Goal: Information Seeking & Learning: Learn about a topic

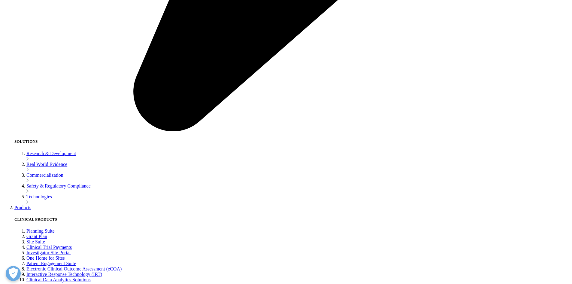
scroll to position [1121, 0]
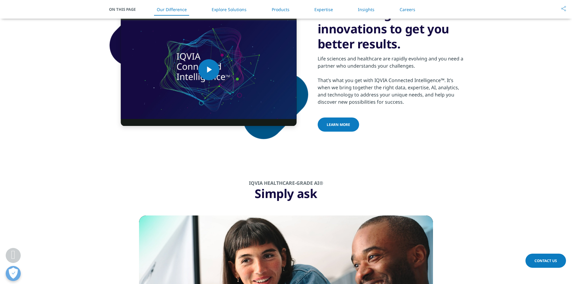
scroll to position [186, 0]
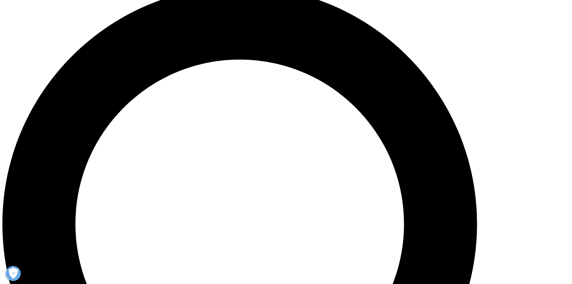
scroll to position [430, 0]
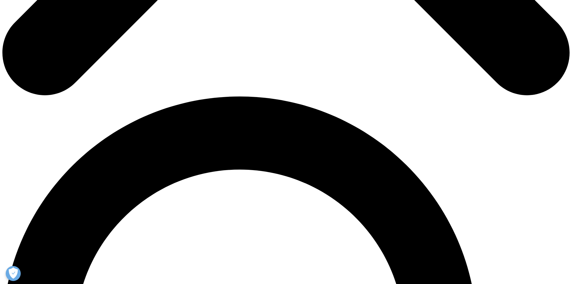
drag, startPoint x: 224, startPoint y: 146, endPoint x: 226, endPoint y: 171, distance: 24.7
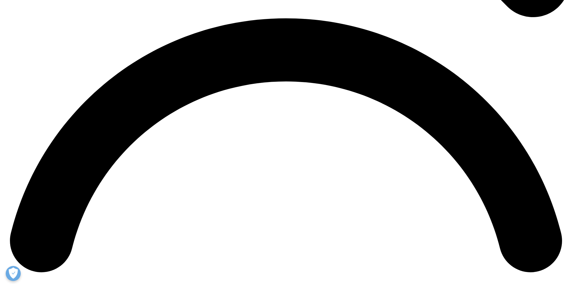
scroll to position [967, 0]
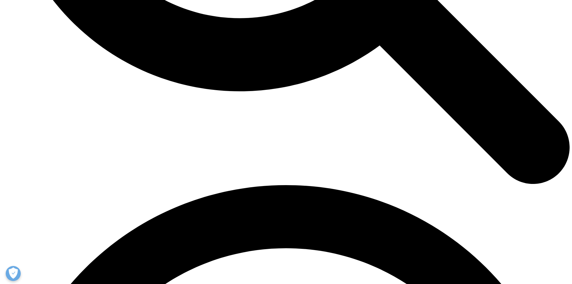
drag, startPoint x: 146, startPoint y: 154, endPoint x: 147, endPoint y: 145, distance: 8.7
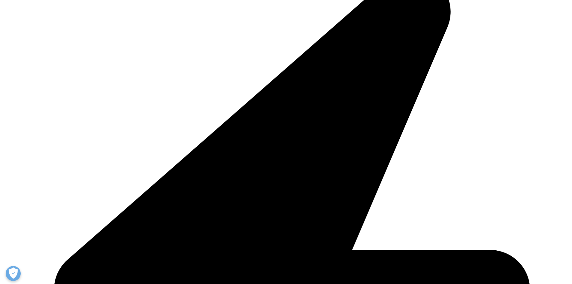
scroll to position [1028, 0]
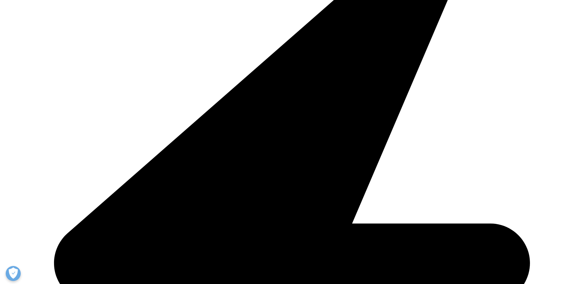
drag, startPoint x: 71, startPoint y: 156, endPoint x: 71, endPoint y: 159, distance: 3.7
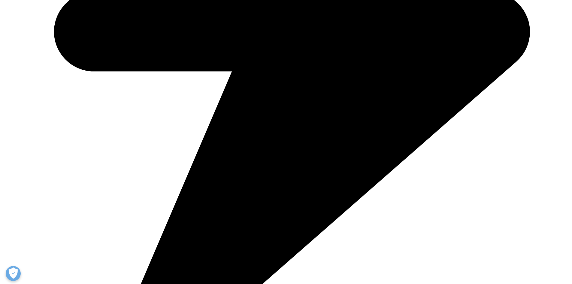
drag, startPoint x: 70, startPoint y: 156, endPoint x: 71, endPoint y: 188, distance: 31.9
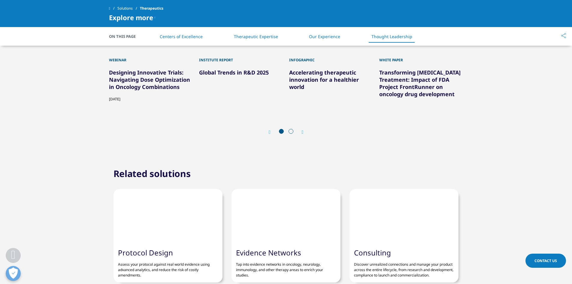
drag, startPoint x: 71, startPoint y: 188, endPoint x: 64, endPoint y: 161, distance: 27.4
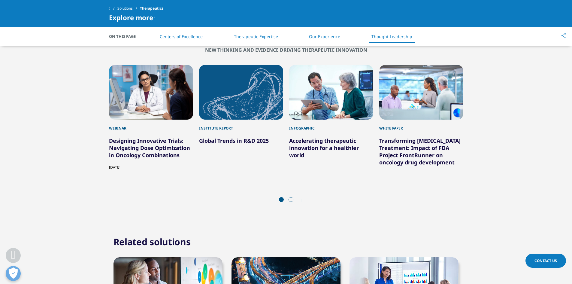
click at [303, 198] on icon "Next slide" at bounding box center [303, 200] width 2 height 5
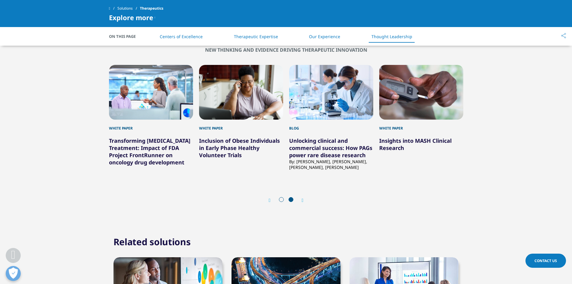
click at [303, 198] on icon "Next slide" at bounding box center [303, 200] width 2 height 5
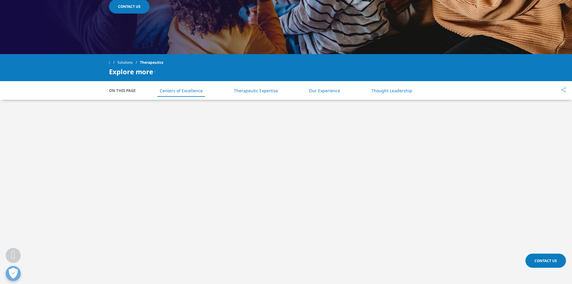
scroll to position [198, 0]
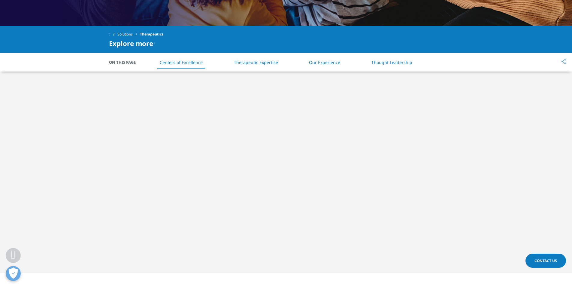
drag, startPoint x: 99, startPoint y: 178, endPoint x: 103, endPoint y: 198, distance: 19.7
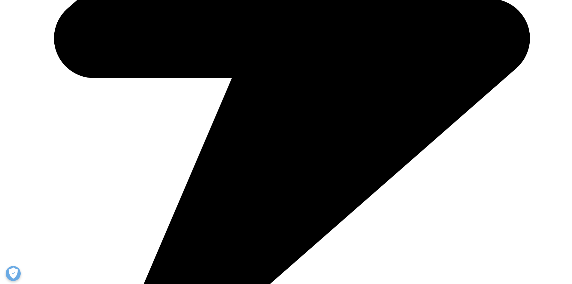
drag, startPoint x: 170, startPoint y: 166, endPoint x: 187, endPoint y: 205, distance: 42.1
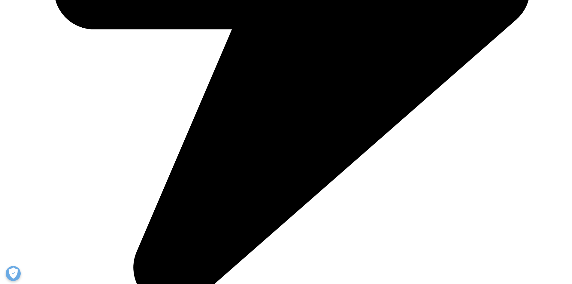
scroll to position [605, 0]
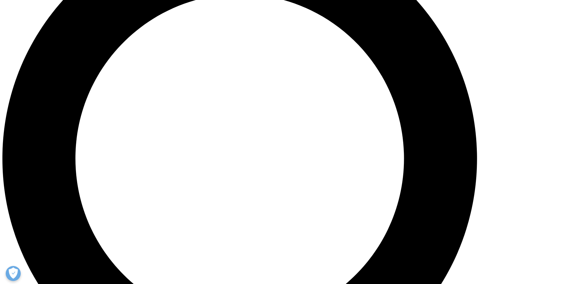
drag, startPoint x: 0, startPoint y: 150, endPoint x: 2, endPoint y: 160, distance: 10.3
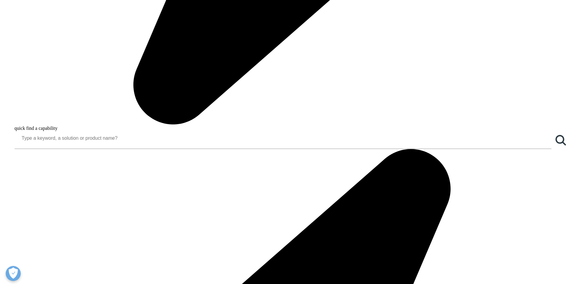
scroll to position [665, 0]
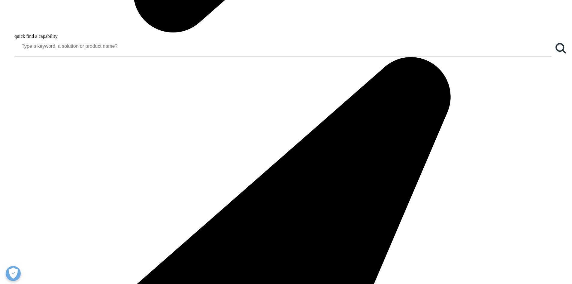
drag, startPoint x: 0, startPoint y: 138, endPoint x: 3, endPoint y: 170, distance: 32.0
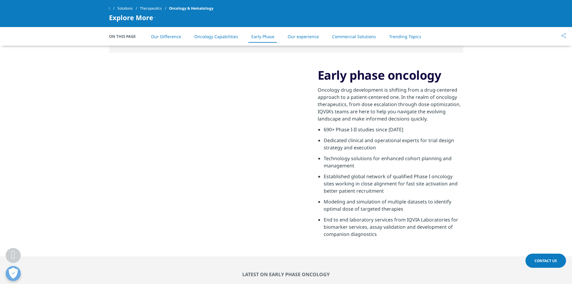
scroll to position [831, 0]
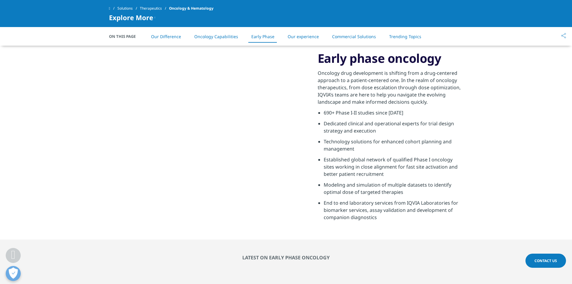
drag, startPoint x: 1, startPoint y: 179, endPoint x: 6, endPoint y: 203, distance: 24.5
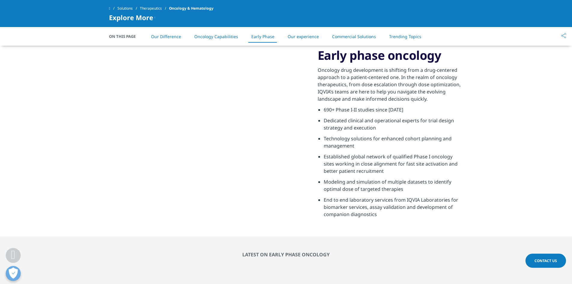
scroll to position [991, 0]
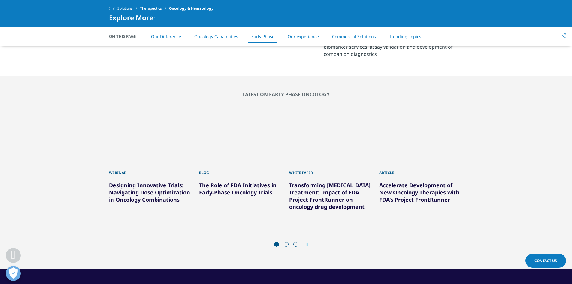
click at [308, 243] on icon "Next slide" at bounding box center [308, 244] width 2 height 5
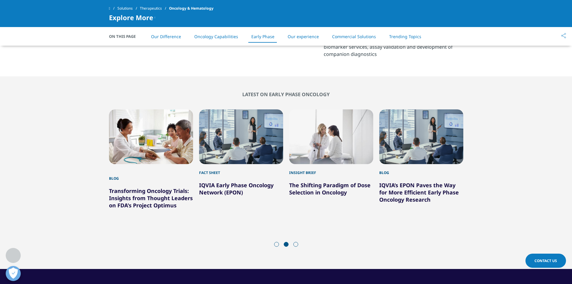
click at [308, 243] on icon "Next slide" at bounding box center [308, 244] width 2 height 5
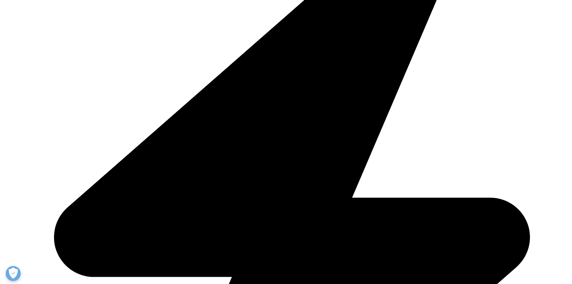
drag, startPoint x: 252, startPoint y: 148, endPoint x: 249, endPoint y: 177, distance: 29.3
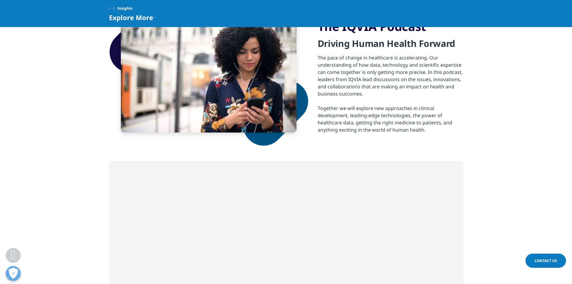
scroll to position [284, 0]
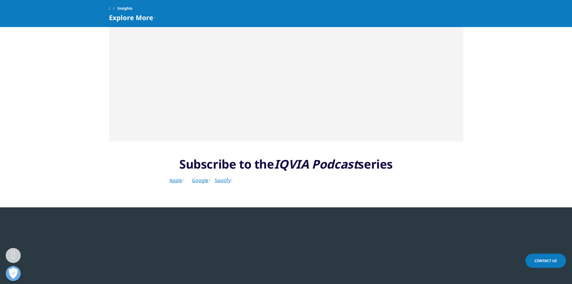
drag, startPoint x: 400, startPoint y: 116, endPoint x: 405, endPoint y: 132, distance: 16.7
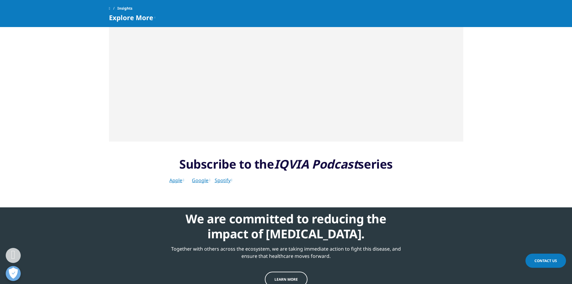
scroll to position [430, 0]
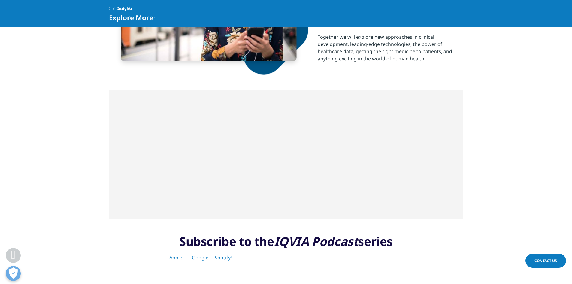
drag, startPoint x: 481, startPoint y: 174, endPoint x: 491, endPoint y: 162, distance: 16.5
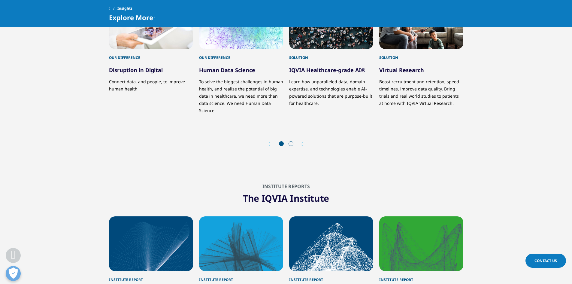
scroll to position [668, 0]
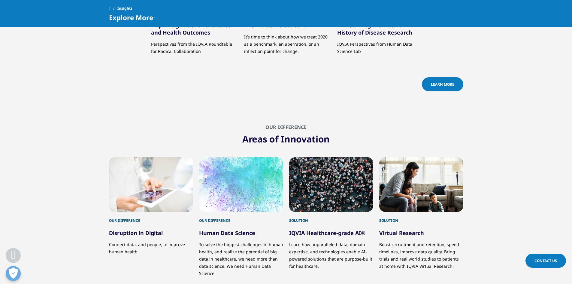
drag, startPoint x: 93, startPoint y: 185, endPoint x: 91, endPoint y: 202, distance: 16.7
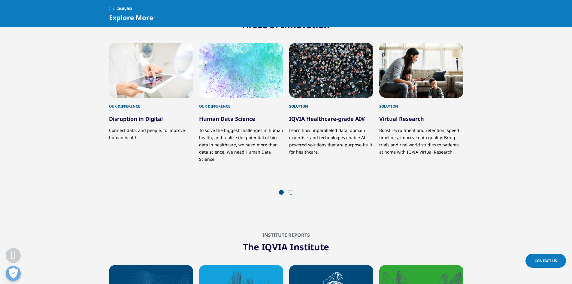
drag, startPoint x: 88, startPoint y: 213, endPoint x: 82, endPoint y: 232, distance: 19.9
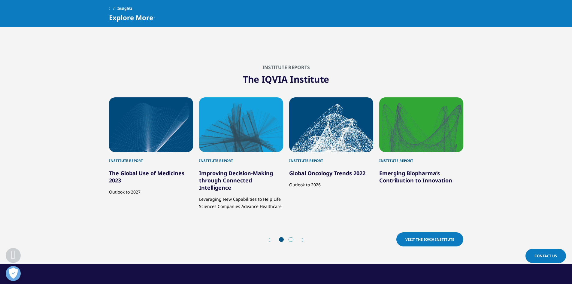
drag, startPoint x: 84, startPoint y: 231, endPoint x: 81, endPoint y: 235, distance: 4.6
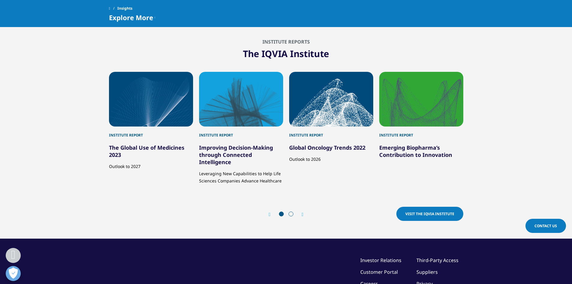
drag, startPoint x: 84, startPoint y: 223, endPoint x: 86, endPoint y: 218, distance: 5.7
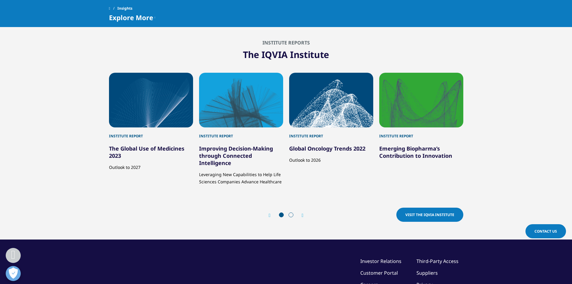
click at [326, 126] on div "3 / 5" at bounding box center [331, 100] width 84 height 55
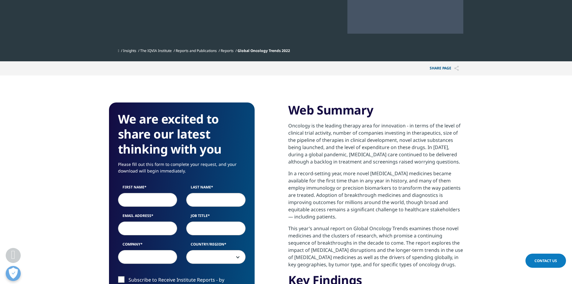
scroll to position [320, 0]
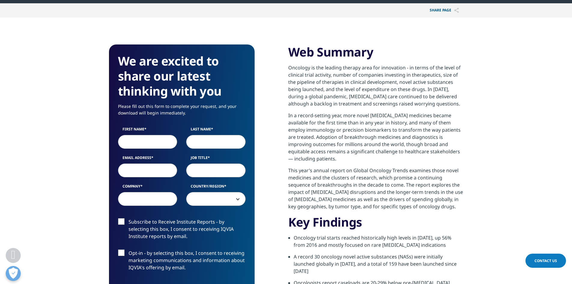
drag, startPoint x: 265, startPoint y: 183, endPoint x: 271, endPoint y: 164, distance: 19.3
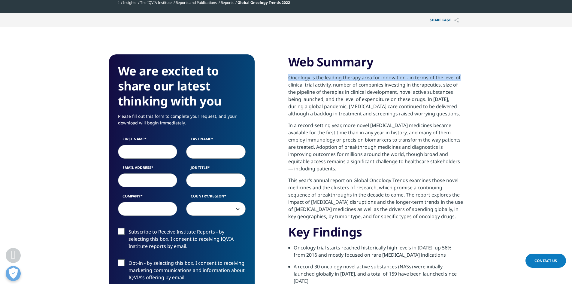
drag, startPoint x: 300, startPoint y: 77, endPoint x: 467, endPoint y: 78, distance: 167.3
click at [467, 78] on section "We are excited to share our latest thinking with you Please fill out this form …" at bounding box center [286, 220] width 572 height 386
click at [456, 92] on p "Oncology is the leading therapy area for innovation - in terms of the level of …" at bounding box center [375, 98] width 175 height 48
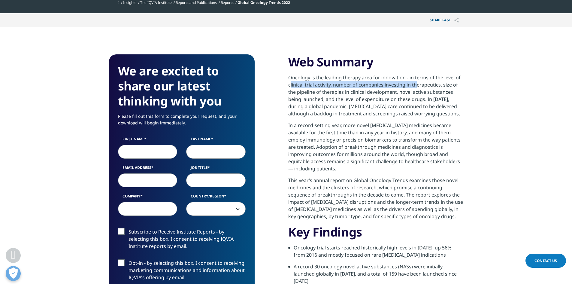
drag, startPoint x: 325, startPoint y: 83, endPoint x: 403, endPoint y: 89, distance: 78.9
click at [415, 81] on p "Oncology is the leading therapy area for innovation - in terms of the level of …" at bounding box center [375, 98] width 175 height 48
drag, startPoint x: 391, startPoint y: 106, endPoint x: 362, endPoint y: 102, distance: 30.0
click at [391, 106] on p "Oncology is the leading therapy area for innovation - in terms of the level of …" at bounding box center [375, 98] width 175 height 48
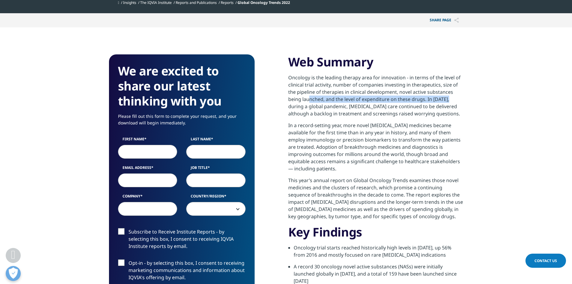
drag, startPoint x: 313, startPoint y: 96, endPoint x: 457, endPoint y: 96, distance: 143.5
click at [457, 96] on p "Oncology is the leading therapy area for innovation - in terms of the level of …" at bounding box center [375, 98] width 175 height 48
drag, startPoint x: 434, startPoint y: 113, endPoint x: 411, endPoint y: 111, distance: 23.5
click at [432, 113] on p "Oncology is the leading therapy area for innovation - in terms of the level of …" at bounding box center [375, 98] width 175 height 48
click at [439, 100] on p "Oncology is the leading therapy area for innovation - in terms of the level of …" at bounding box center [375, 98] width 175 height 48
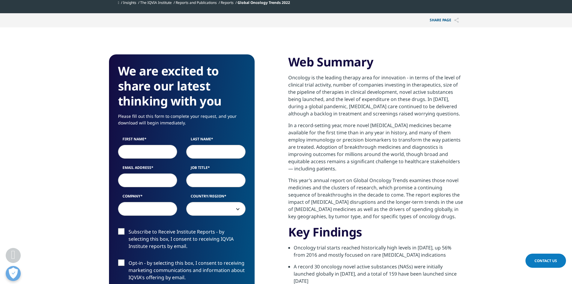
click at [374, 125] on p "In a record-setting year, more novel [MEDICAL_DATA] medicines became available …" at bounding box center [375, 149] width 175 height 55
drag, startPoint x: 284, startPoint y: 127, endPoint x: 433, endPoint y: 120, distance: 149.1
click at [433, 120] on div "We are excited to share our latest thinking with you Please fill out this form …" at bounding box center [286, 220] width 354 height 332
click at [348, 147] on p "In a record-setting year, more novel [MEDICAL_DATA] medicines became available …" at bounding box center [375, 149] width 175 height 55
drag, startPoint x: 439, startPoint y: 135, endPoint x: 448, endPoint y: 133, distance: 8.7
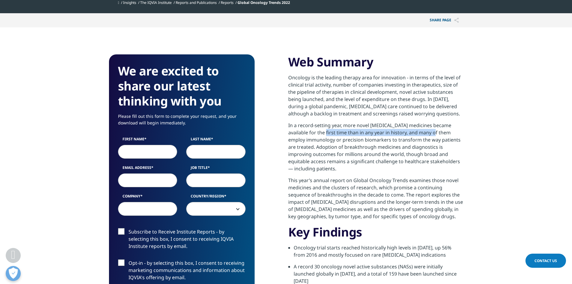
click at [448, 133] on p "In a record-setting year, more novel [MEDICAL_DATA] medicines became available …" at bounding box center [375, 149] width 175 height 55
click at [341, 166] on p "In a record-setting year, more novel [MEDICAL_DATA] medicines became available …" at bounding box center [375, 149] width 175 height 55
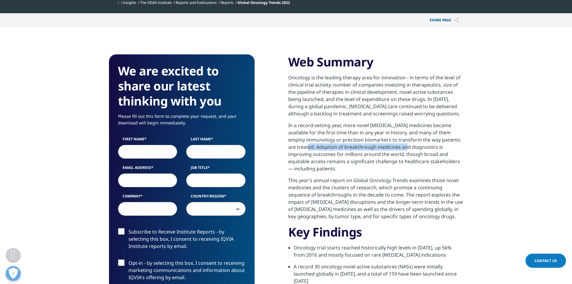
drag, startPoint x: 395, startPoint y: 148, endPoint x: 429, endPoint y: 147, distance: 34.2
click at [417, 147] on p "In a record-setting year, more novel [MEDICAL_DATA] medicines became available …" at bounding box center [375, 149] width 175 height 55
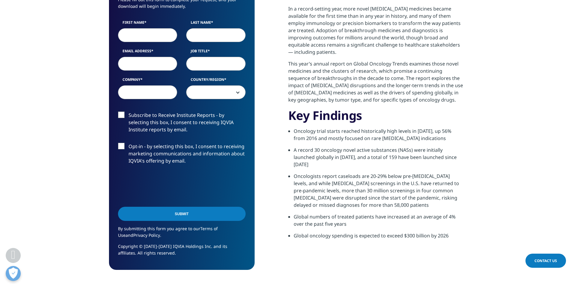
drag, startPoint x: 430, startPoint y: 127, endPoint x: 434, endPoint y: 146, distance: 19.2
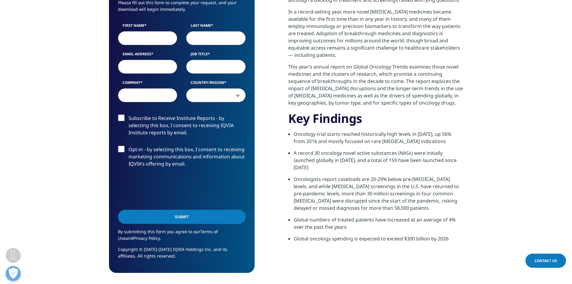
scroll to position [315, 0]
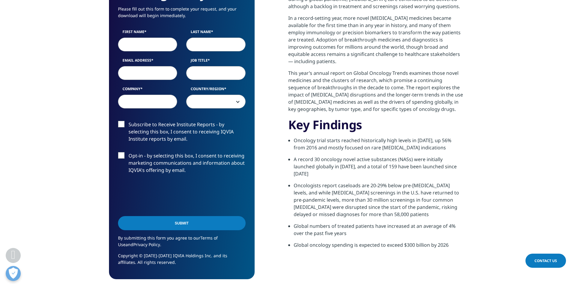
drag, startPoint x: 405, startPoint y: 152, endPoint x: 404, endPoint y: 148, distance: 4.5
drag, startPoint x: 413, startPoint y: 148, endPoint x: 363, endPoint y: 155, distance: 50.9
click at [363, 151] on li "Oncology trial starts reached historically high levels in [DATE], up 56% from 2…" at bounding box center [379, 146] width 170 height 19
click at [362, 182] on li "Oncologists report caseloads are 20-29% below pre-[MEDICAL_DATA] levels, and wh…" at bounding box center [379, 202] width 170 height 41
drag, startPoint x: 358, startPoint y: 147, endPoint x: 418, endPoint y: 146, distance: 59.8
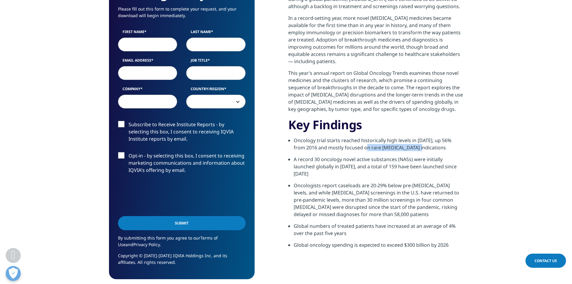
click at [418, 146] on li "Oncology trial starts reached historically high levels in [DATE], up 56% from 2…" at bounding box center [379, 146] width 170 height 19
click at [408, 166] on li "A record 30 oncology novel active substances (NASs) were initially launched glo…" at bounding box center [379, 169] width 170 height 26
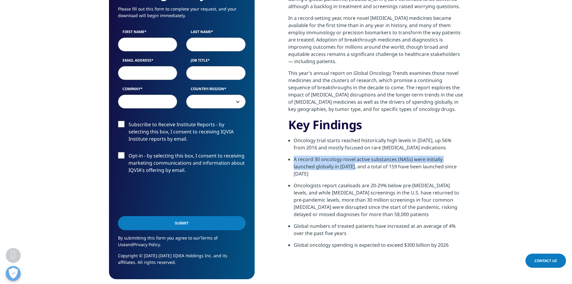
drag, startPoint x: 292, startPoint y: 159, endPoint x: 332, endPoint y: 168, distance: 40.9
click at [332, 168] on ul "Oncology trial starts reached historically high levels in [DATE], up 56% from 2…" at bounding box center [375, 195] width 175 height 116
click at [341, 171] on li "A record 30 oncology novel active substances (NASs) were initially launched glo…" at bounding box center [379, 169] width 170 height 26
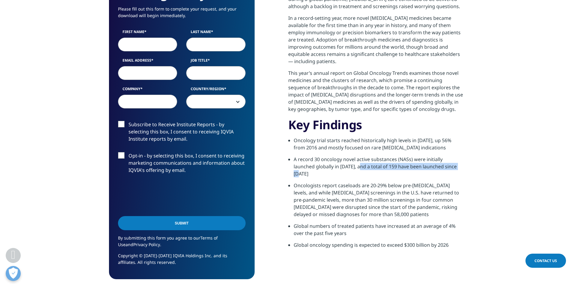
drag, startPoint x: 340, startPoint y: 165, endPoint x: 444, endPoint y: 174, distance: 104.5
click at [446, 167] on li "A record 30 oncology novel active substances (NASs) were initially launched glo…" at bounding box center [379, 169] width 170 height 26
click at [444, 182] on li "Oncologists report caseloads are 20-29% below pre-[MEDICAL_DATA] levels, and wh…" at bounding box center [379, 202] width 170 height 41
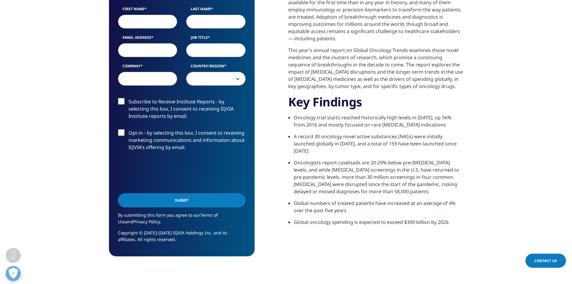
drag, startPoint x: 407, startPoint y: 163, endPoint x: 410, endPoint y: 172, distance: 10.3
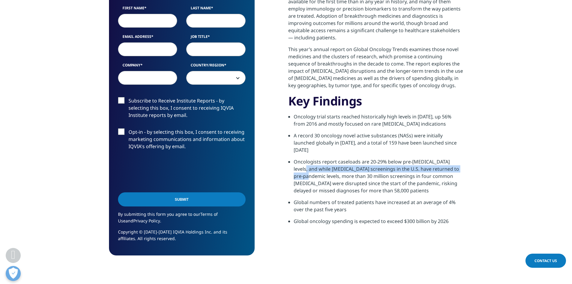
drag, startPoint x: 294, startPoint y: 162, endPoint x: 462, endPoint y: 168, distance: 168.6
click at [462, 159] on li "Oncologists report caseloads are 20-29% below pre-[MEDICAL_DATA] levels, and wh…" at bounding box center [379, 178] width 170 height 41
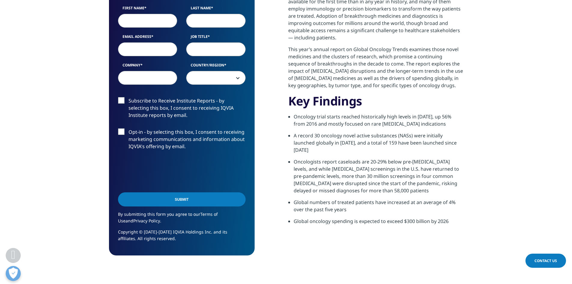
click at [462, 175] on li "Oncologists report caseloads are 20-29% below pre-[MEDICAL_DATA] levels, and wh…" at bounding box center [379, 178] width 170 height 41
drag, startPoint x: 299, startPoint y: 167, endPoint x: 396, endPoint y: 165, distance: 97.3
click at [396, 165] on li "Oncologists report caseloads are 20-29% below pre-[MEDICAL_DATA] levels, and wh…" at bounding box center [379, 178] width 170 height 41
click at [396, 181] on li "Oncologists report caseloads are 20-29% below pre-[MEDICAL_DATA] levels, and wh…" at bounding box center [379, 178] width 170 height 41
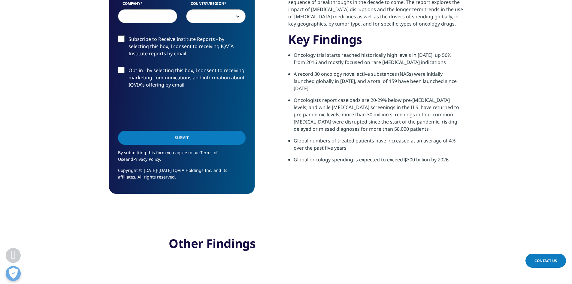
scroll to position [411, 0]
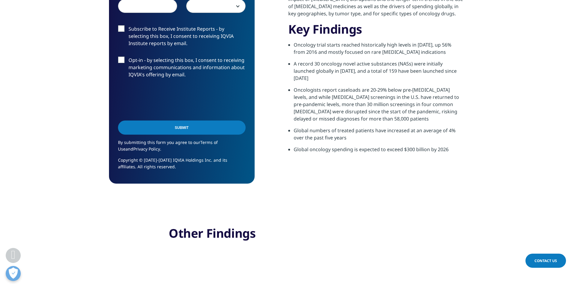
drag, startPoint x: 352, startPoint y: 186, endPoint x: 352, endPoint y: 192, distance: 6.3
drag, startPoint x: 331, startPoint y: 141, endPoint x: 401, endPoint y: 143, distance: 70.3
click at [401, 146] on li "Global oncology spending is expected to exceed $300 billion by 2026" at bounding box center [379, 152] width 170 height 12
click at [381, 160] on section "Web Summary Oncology is the leading therapy area for innovation - in terms of t…" at bounding box center [375, 12] width 175 height 321
click at [362, 155] on section "Web Summary Oncology is the leading therapy area for innovation - in terms of t…" at bounding box center [375, 12] width 175 height 321
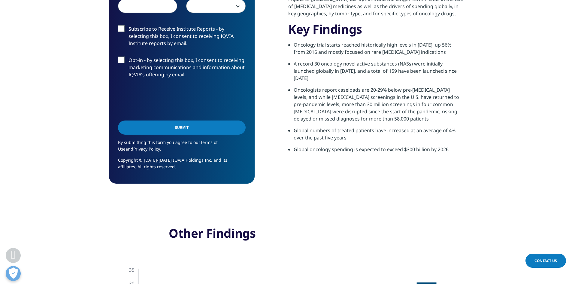
click at [352, 146] on li "Global oncology spending is expected to exceed $300 billion by 2026" at bounding box center [379, 152] width 170 height 12
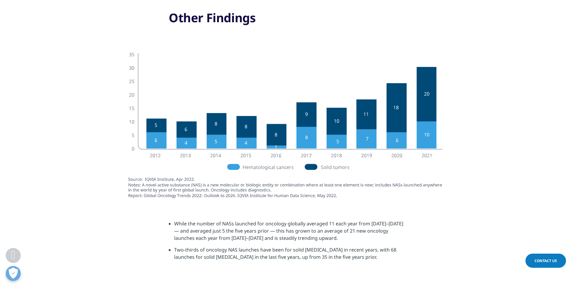
drag, startPoint x: 274, startPoint y: 196, endPoint x: 274, endPoint y: 203, distance: 7.2
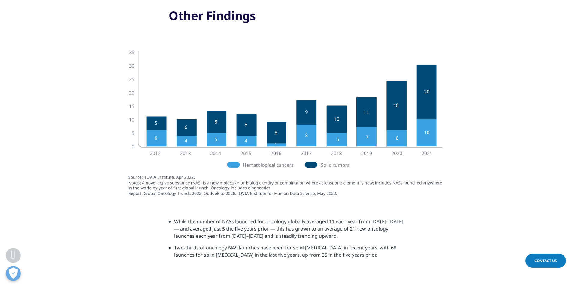
drag, startPoint x: 275, startPoint y: 186, endPoint x: 274, endPoint y: 177, distance: 8.1
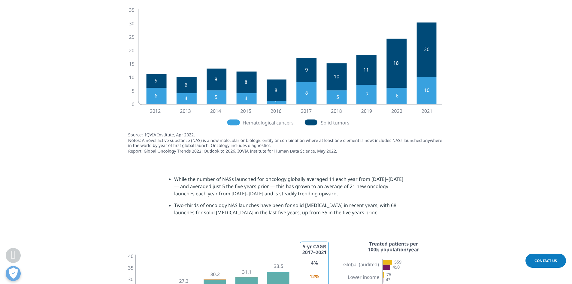
drag, startPoint x: 362, startPoint y: 178, endPoint x: 360, endPoint y: 195, distance: 17.0
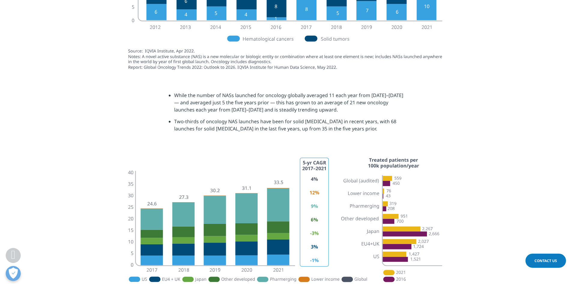
drag, startPoint x: 379, startPoint y: 150, endPoint x: 379, endPoint y: 171, distance: 20.7
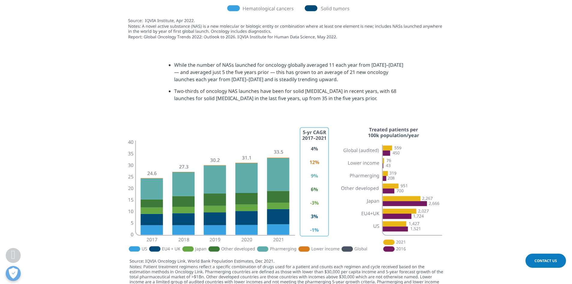
drag, startPoint x: 142, startPoint y: 160, endPoint x: 142, endPoint y: 171, distance: 11.1
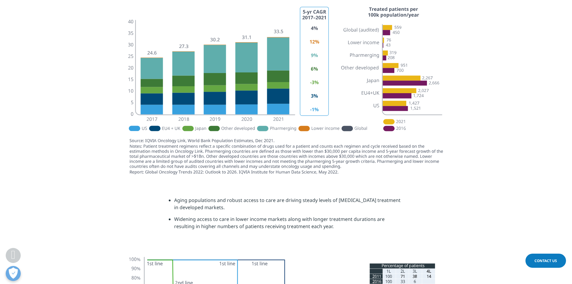
scroll to position [1006, 0]
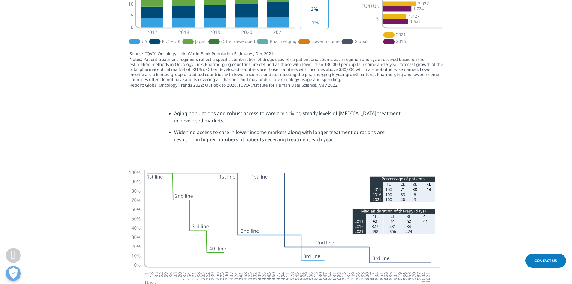
drag, startPoint x: 202, startPoint y: 100, endPoint x: 197, endPoint y: 142, distance: 42.9
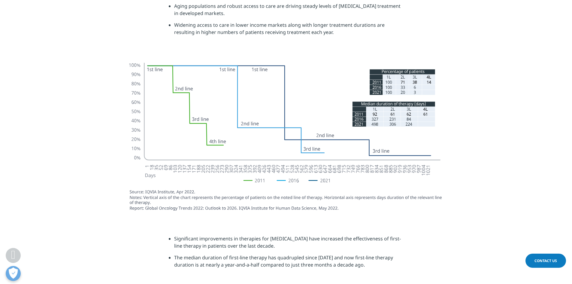
drag, startPoint x: 118, startPoint y: 142, endPoint x: 108, endPoint y: 156, distance: 16.7
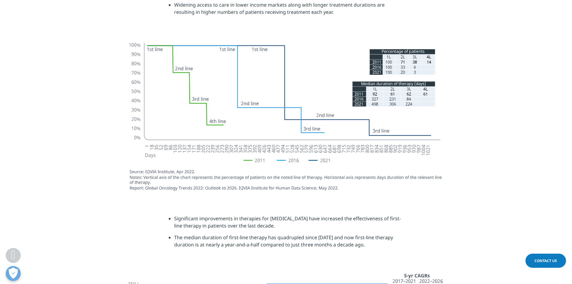
drag, startPoint x: 107, startPoint y: 154, endPoint x: 109, endPoint y: 141, distance: 13.9
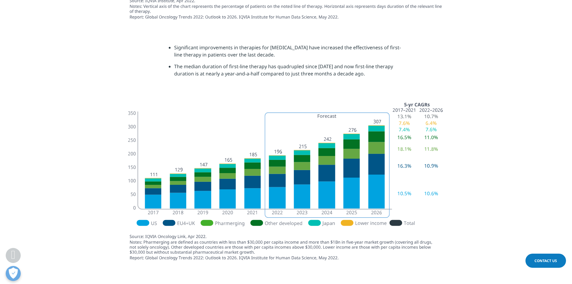
drag, startPoint x: 109, startPoint y: 141, endPoint x: 110, endPoint y: 169, distance: 28.6
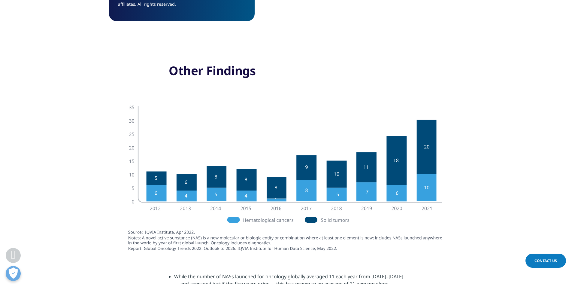
scroll to position [0, 0]
